Goal: Transaction & Acquisition: Purchase product/service

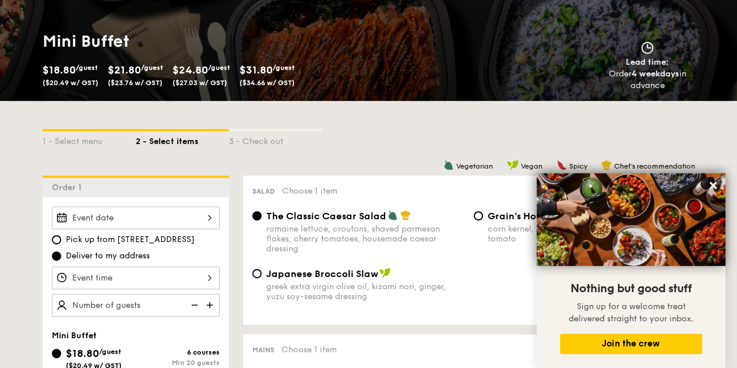
scroll to position [152, 0]
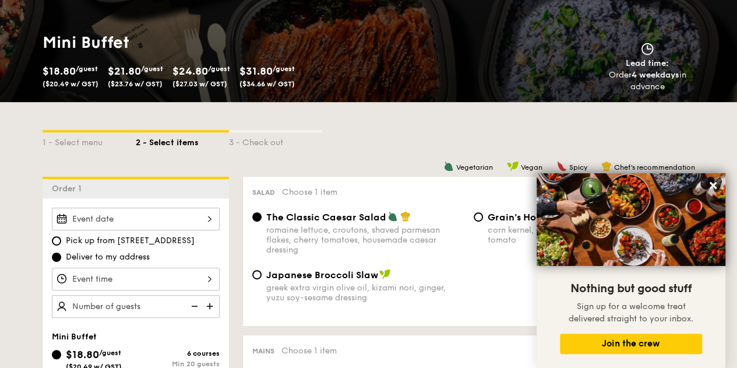
click at [82, 71] on span "/guest" at bounding box center [87, 69] width 22 height 8
click at [153, 71] on span "/guest" at bounding box center [152, 69] width 22 height 8
drag, startPoint x: 128, startPoint y: 64, endPoint x: 173, endPoint y: 85, distance: 49.0
click at [173, 85] on div "$18.80 /guest ($20.49 w/ GST) $21.80 /guest ($23.76 w/ GST) $24.80 /guest ($27.…" at bounding box center [159, 77] width 242 height 30
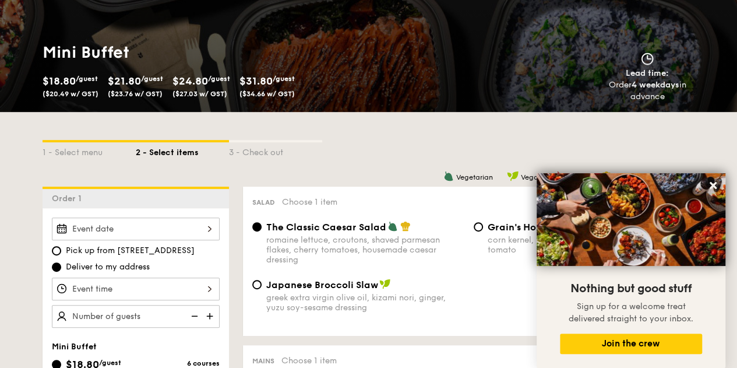
scroll to position [140, 0]
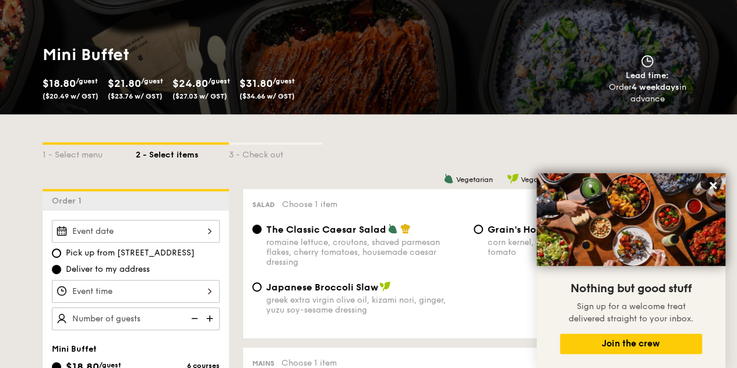
click at [124, 96] on span "($23.76 w/ GST)" at bounding box center [135, 96] width 55 height 8
drag, startPoint x: 49, startPoint y: 81, endPoint x: 162, endPoint y: 97, distance: 114.2
click at [162, 97] on div "$18.80 /guest ($20.49 w/ GST) $21.80 /guest ($23.76 w/ GST) $24.80 /guest ($27.…" at bounding box center [159, 90] width 242 height 30
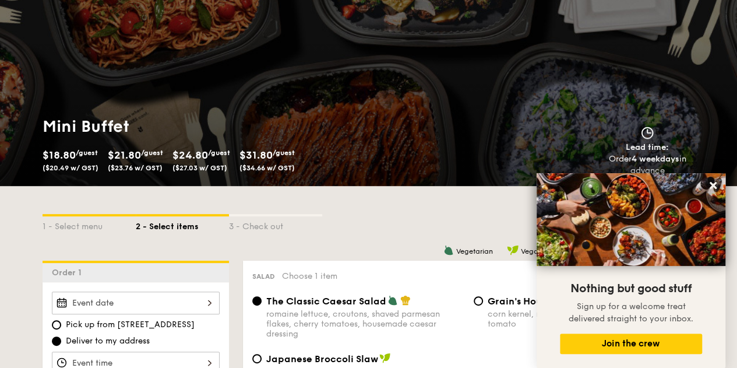
scroll to position [72, 0]
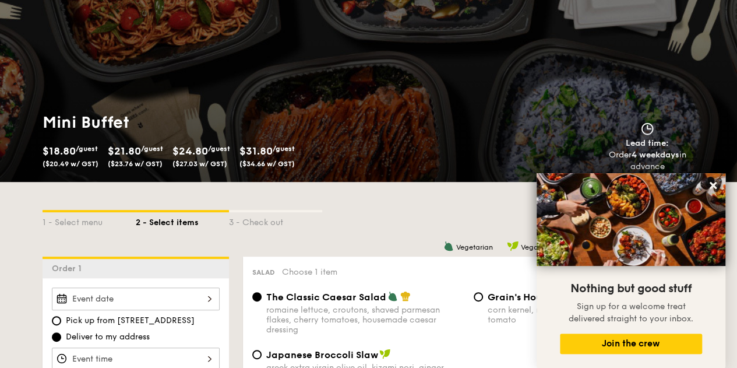
click at [135, 205] on div "1 - Select menu 2 - Select items 3 - Check out" at bounding box center [369, 219] width 653 height 75
click at [124, 188] on div "1 - Select menu 2 - Select items 3 - Check out" at bounding box center [369, 219] width 653 height 75
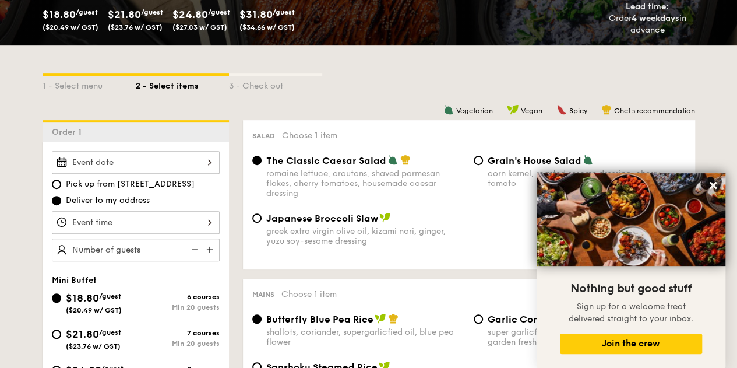
scroll to position [210, 0]
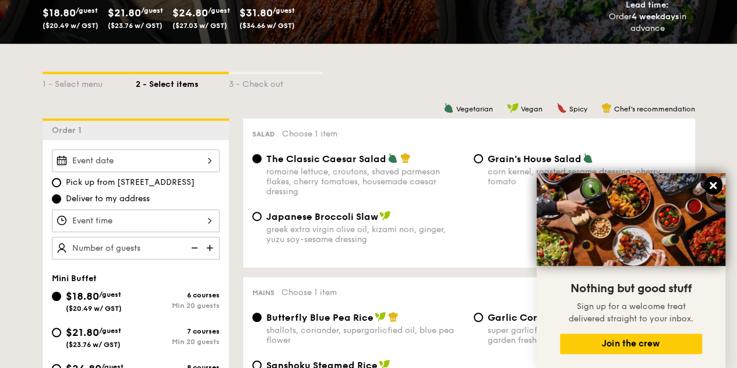
click at [713, 189] on icon at bounding box center [713, 185] width 10 height 10
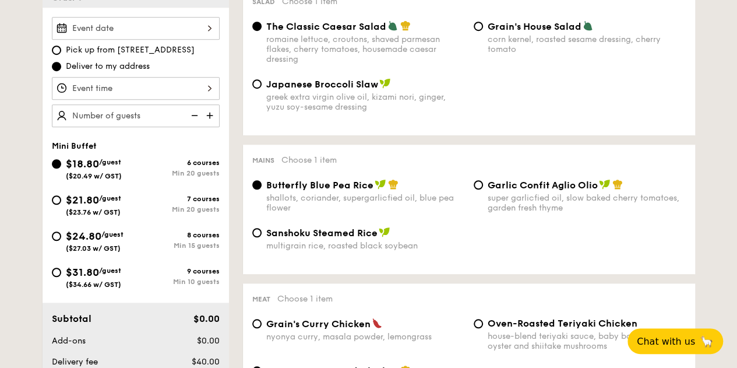
scroll to position [343, 0]
click at [490, 188] on span "Garlic Confit Aglio Olio" at bounding box center [543, 184] width 110 height 11
click at [483, 188] on input "Garlic Confit Aglio Olio super garlicfied oil, slow baked cherry tomatoes, gard…" at bounding box center [478, 184] width 9 height 9
radio input "true"
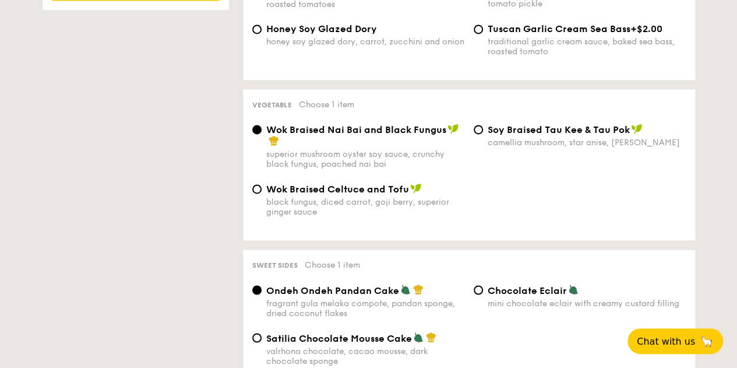
scroll to position [832, 0]
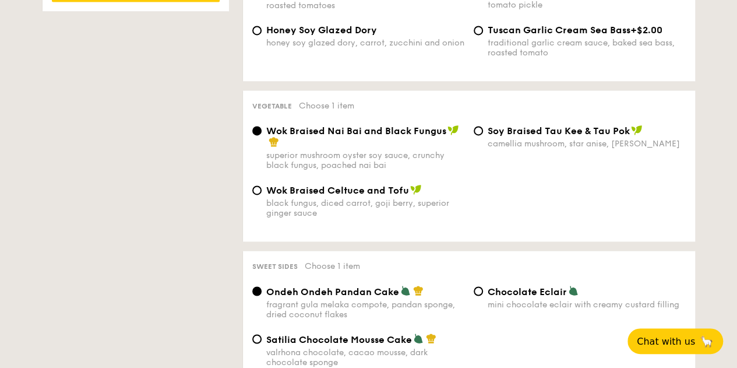
click at [489, 136] on span "⁠Soy Braised Tau Kee & Tau Pok" at bounding box center [559, 130] width 142 height 11
click at [483, 135] on input "⁠Soy Braised Tau Kee & Tau Pok camellia mushroom, star anise, goji berry" at bounding box center [478, 130] width 9 height 9
radio input "true"
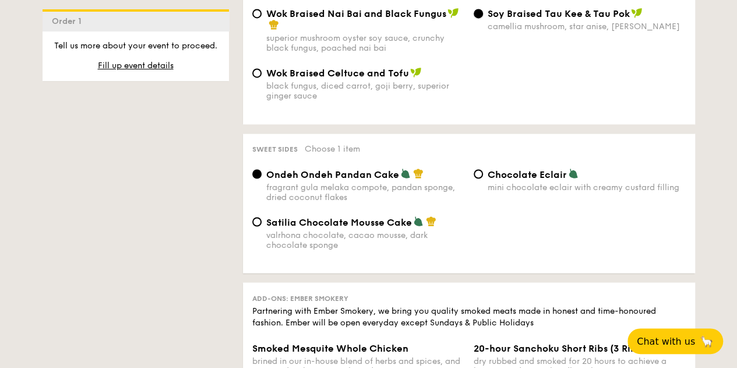
scroll to position [949, 0]
click at [395, 30] on div "Wok Braised Nai Bai and Black Fungus" at bounding box center [365, 18] width 198 height 23
click at [262, 17] on input "Wok Braised Nai Bai and Black Fungus superior mushroom oyster soy sauce, crunch…" at bounding box center [256, 12] width 9 height 9
radio input "true"
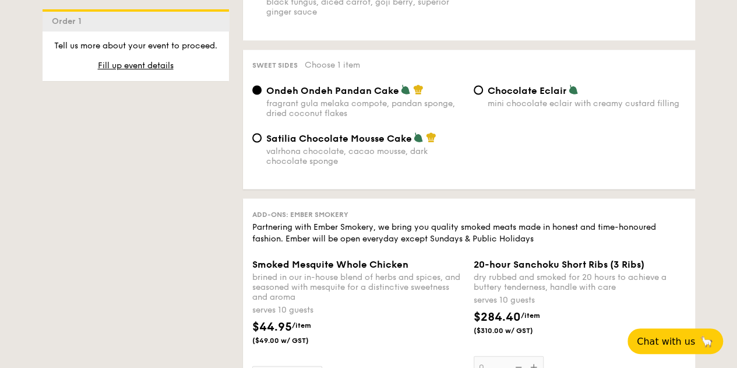
scroll to position [1037, 0]
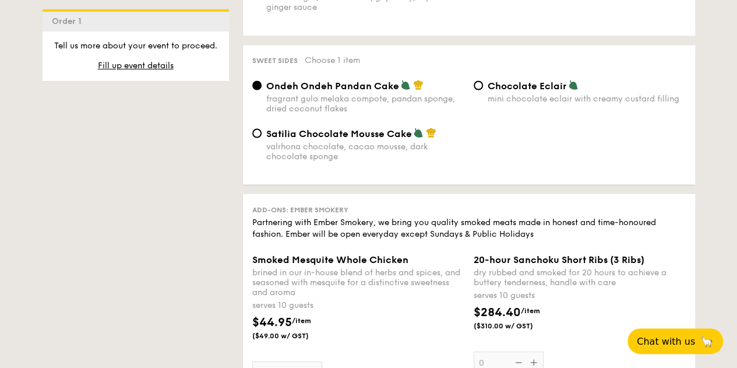
click at [510, 99] on div "Chocolate Eclair mini chocolate eclair with creamy custard filling" at bounding box center [587, 91] width 198 height 24
click at [483, 90] on input "Chocolate Eclair mini chocolate eclair with creamy custard filling" at bounding box center [478, 84] width 9 height 9
radio input "true"
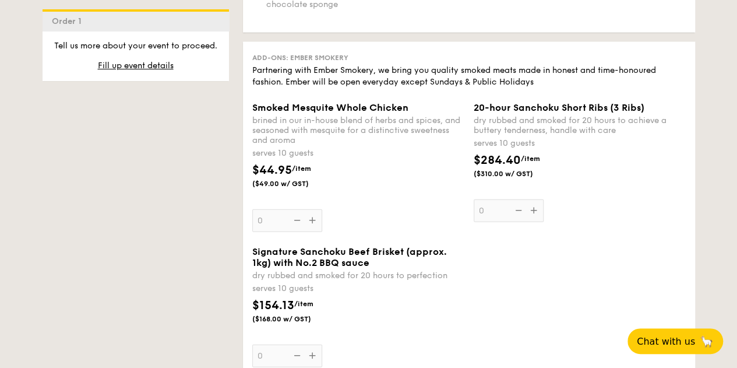
scroll to position [1190, 0]
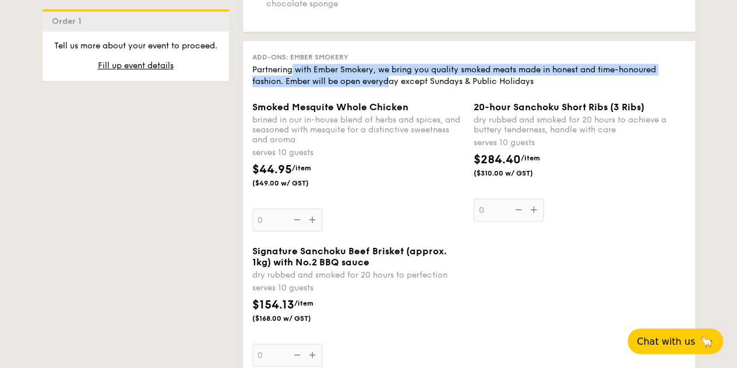
drag, startPoint x: 291, startPoint y: 80, endPoint x: 398, endPoint y: 94, distance: 106.9
click at [398, 94] on div "Add-ons: Ember Smokery Partnering with Ember Smokery, we bring you quality smok…" at bounding box center [469, 215] width 452 height 349
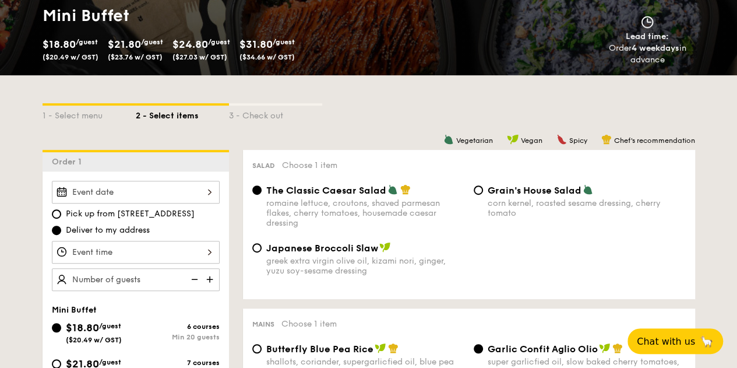
scroll to position [0, 0]
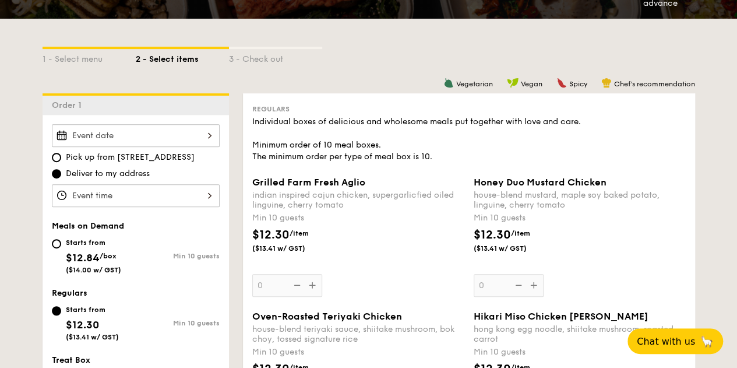
scroll to position [234, 0]
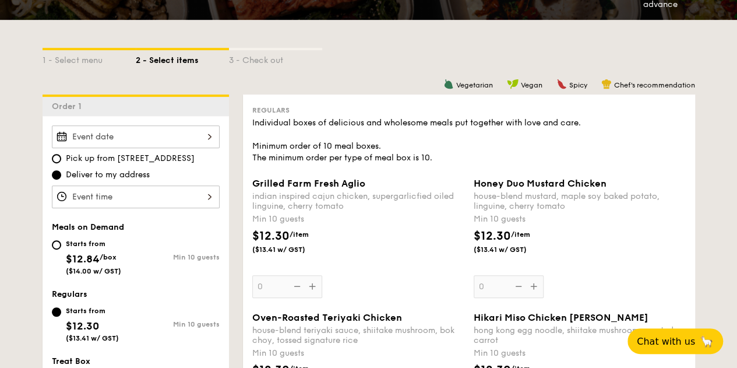
drag, startPoint x: 386, startPoint y: 97, endPoint x: 399, endPoint y: 159, distance: 62.4
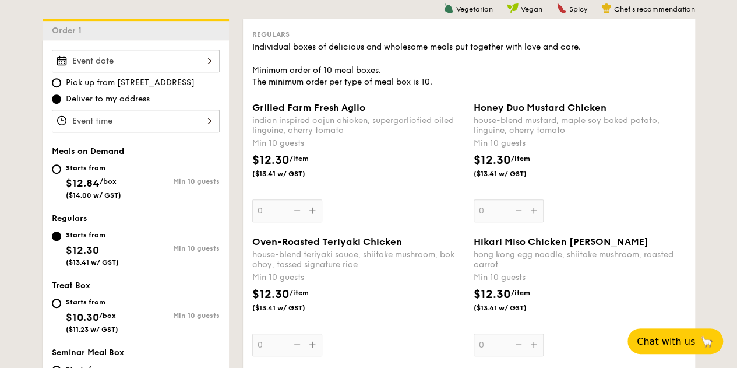
scroll to position [306, 0]
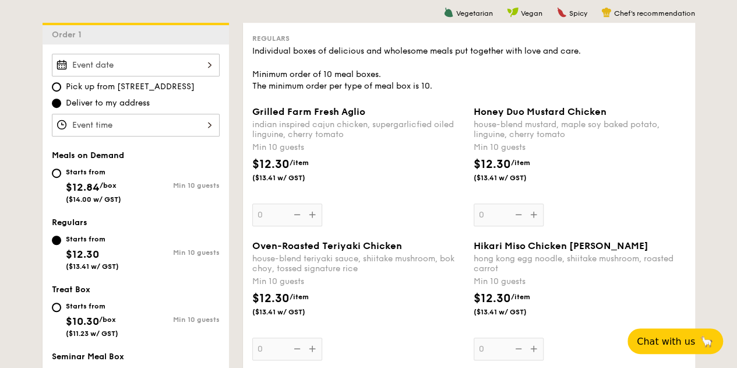
click at [462, 112] on div "Grilled Farm Fresh Aglio" at bounding box center [358, 111] width 212 height 11
click at [322, 203] on input "0" at bounding box center [287, 214] width 70 height 23
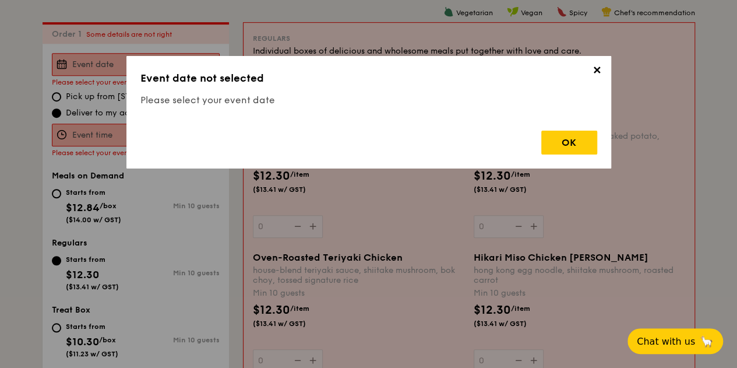
click at [599, 73] on span "✕" at bounding box center [597, 72] width 16 height 16
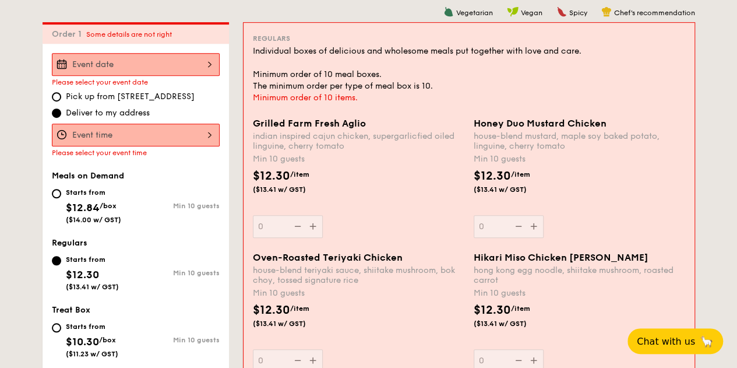
scroll to position [73, 0]
